Goal: Transaction & Acquisition: Book appointment/travel/reservation

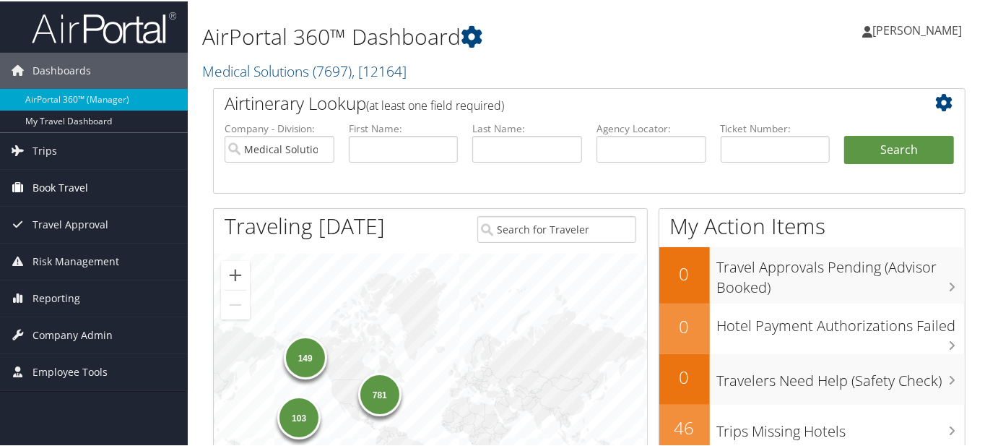
click at [52, 183] on span "Book Travel" at bounding box center [61, 186] width 56 height 36
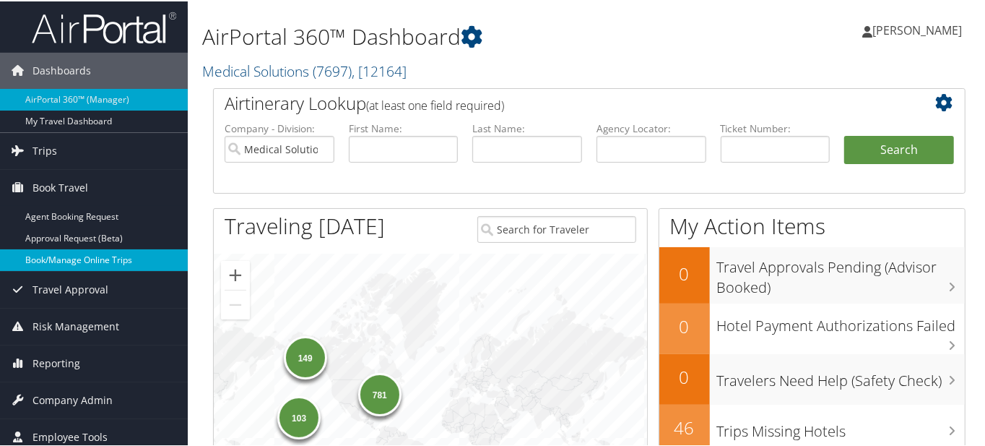
click at [69, 254] on link "Book/Manage Online Trips" at bounding box center [94, 259] width 188 height 22
